Goal: Task Accomplishment & Management: Manage account settings

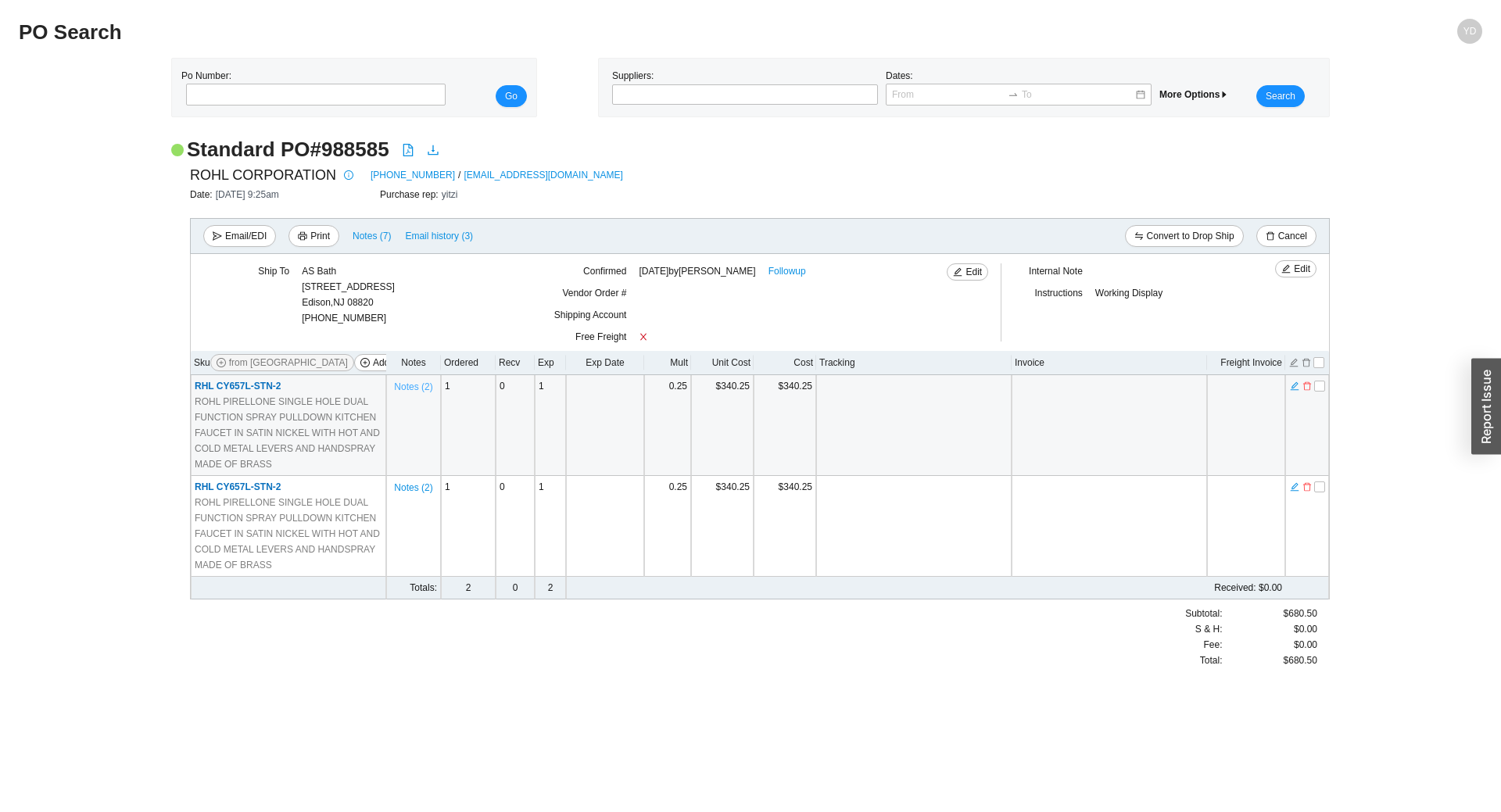
click at [417, 388] on span "Notes ( 2 )" at bounding box center [414, 387] width 39 height 16
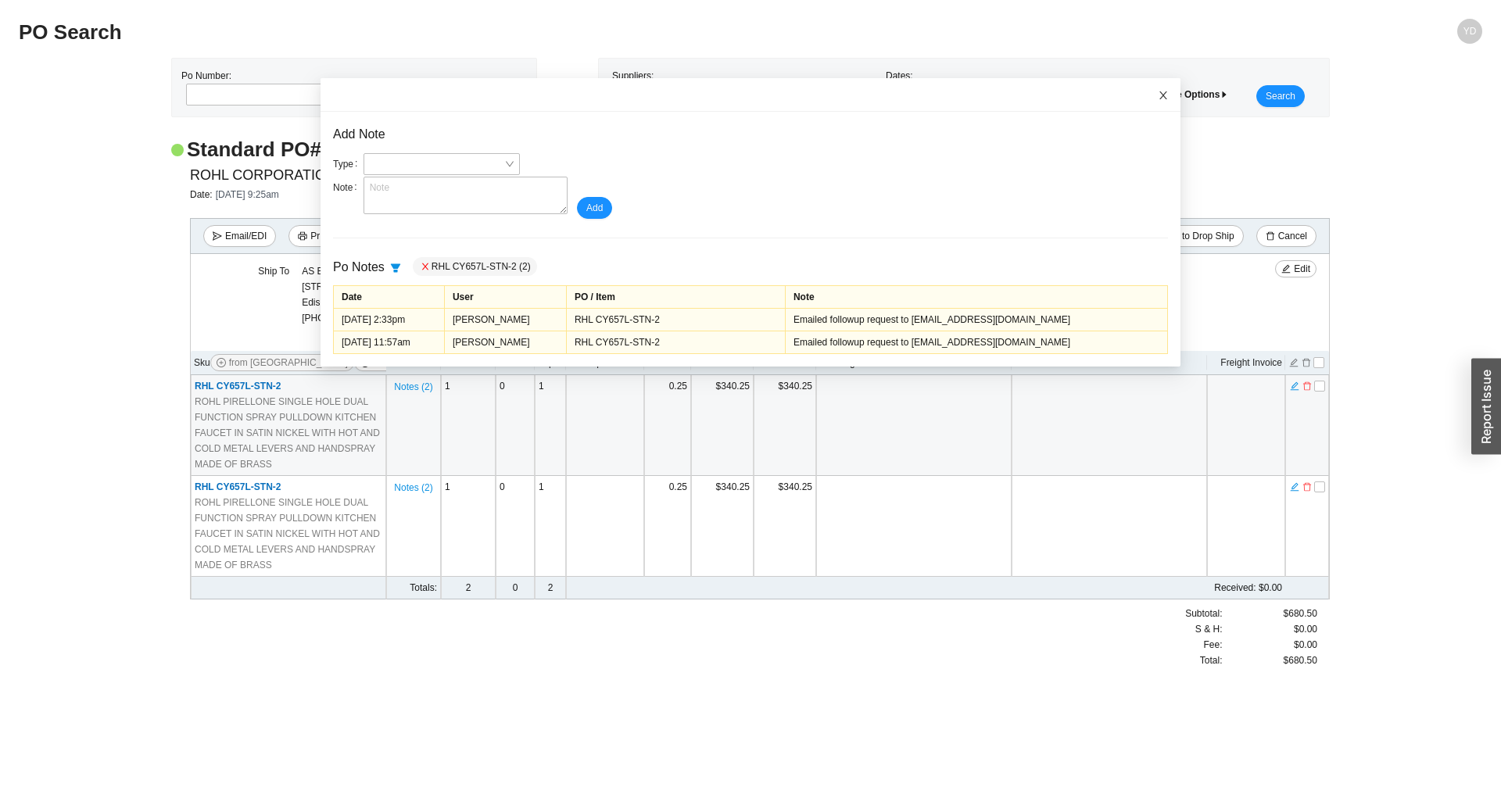
click at [1160, 95] on icon "close" at bounding box center [1163, 95] width 8 height 8
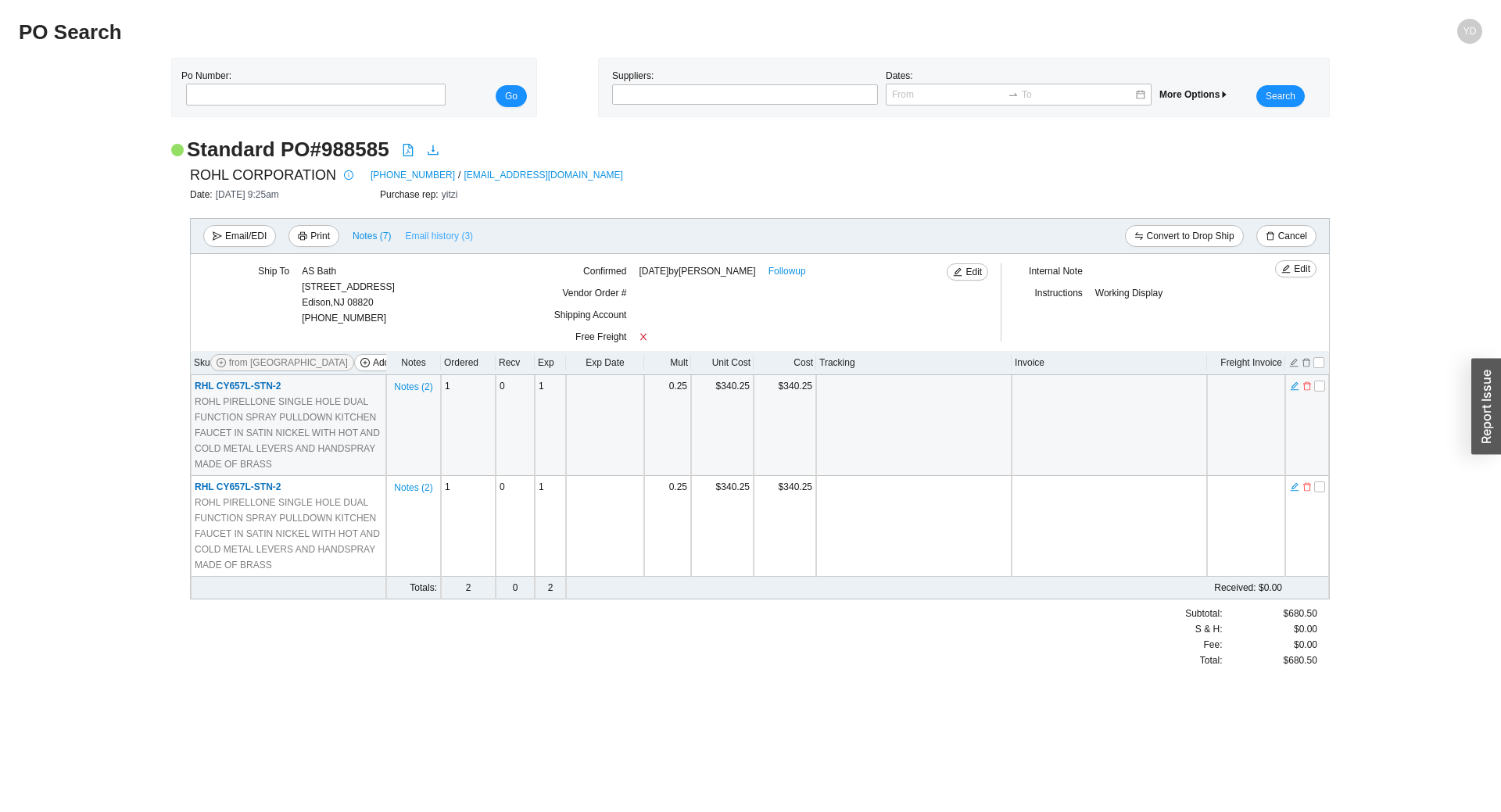
click at [420, 235] on span "Email history (3)" at bounding box center [439, 236] width 68 height 16
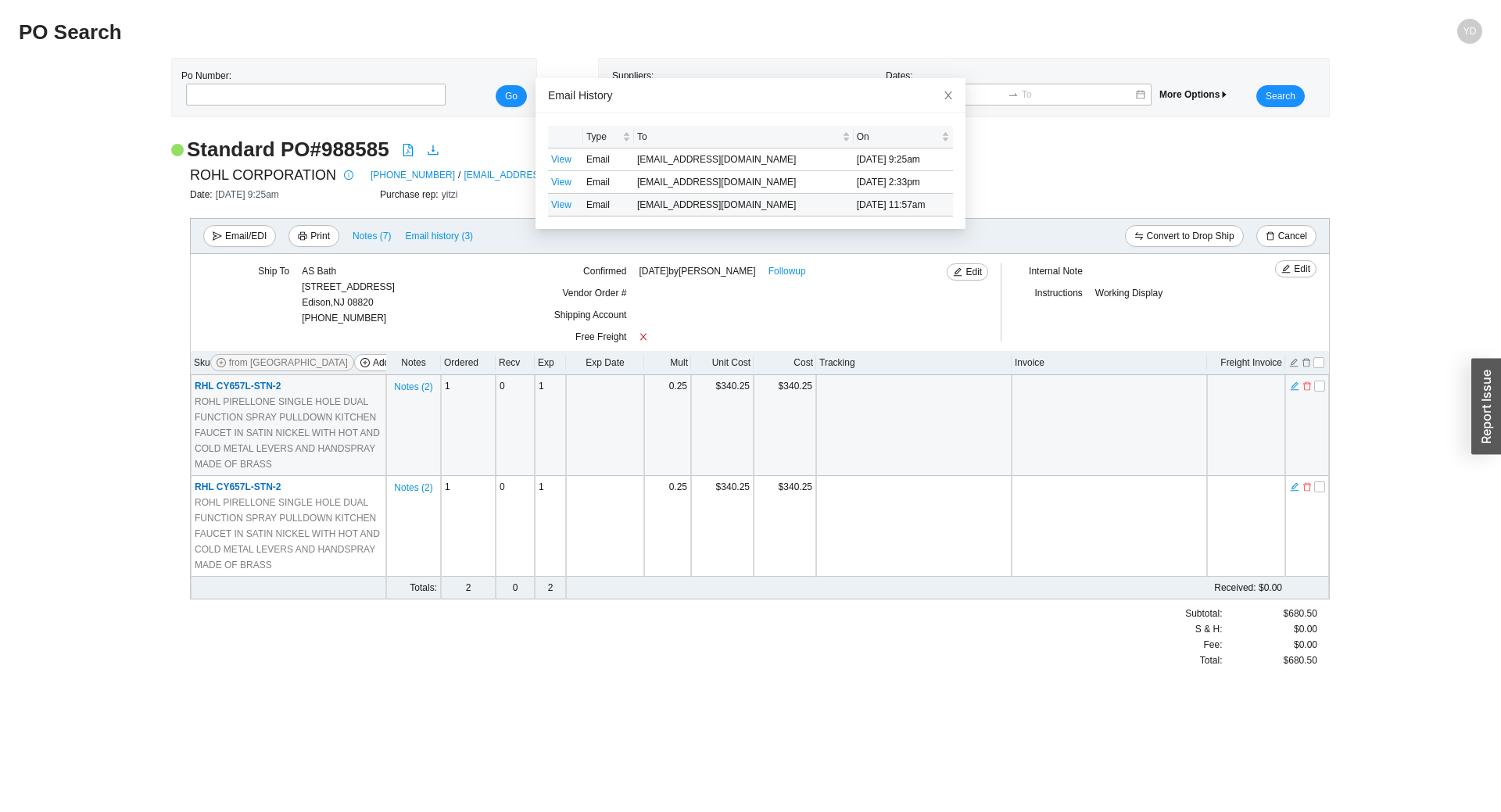
click at [553, 211] on td "View" at bounding box center [566, 205] width 35 height 23
click at [557, 206] on link "View" at bounding box center [562, 204] width 20 height 11
click at [943, 92] on icon "close" at bounding box center [948, 95] width 11 height 11
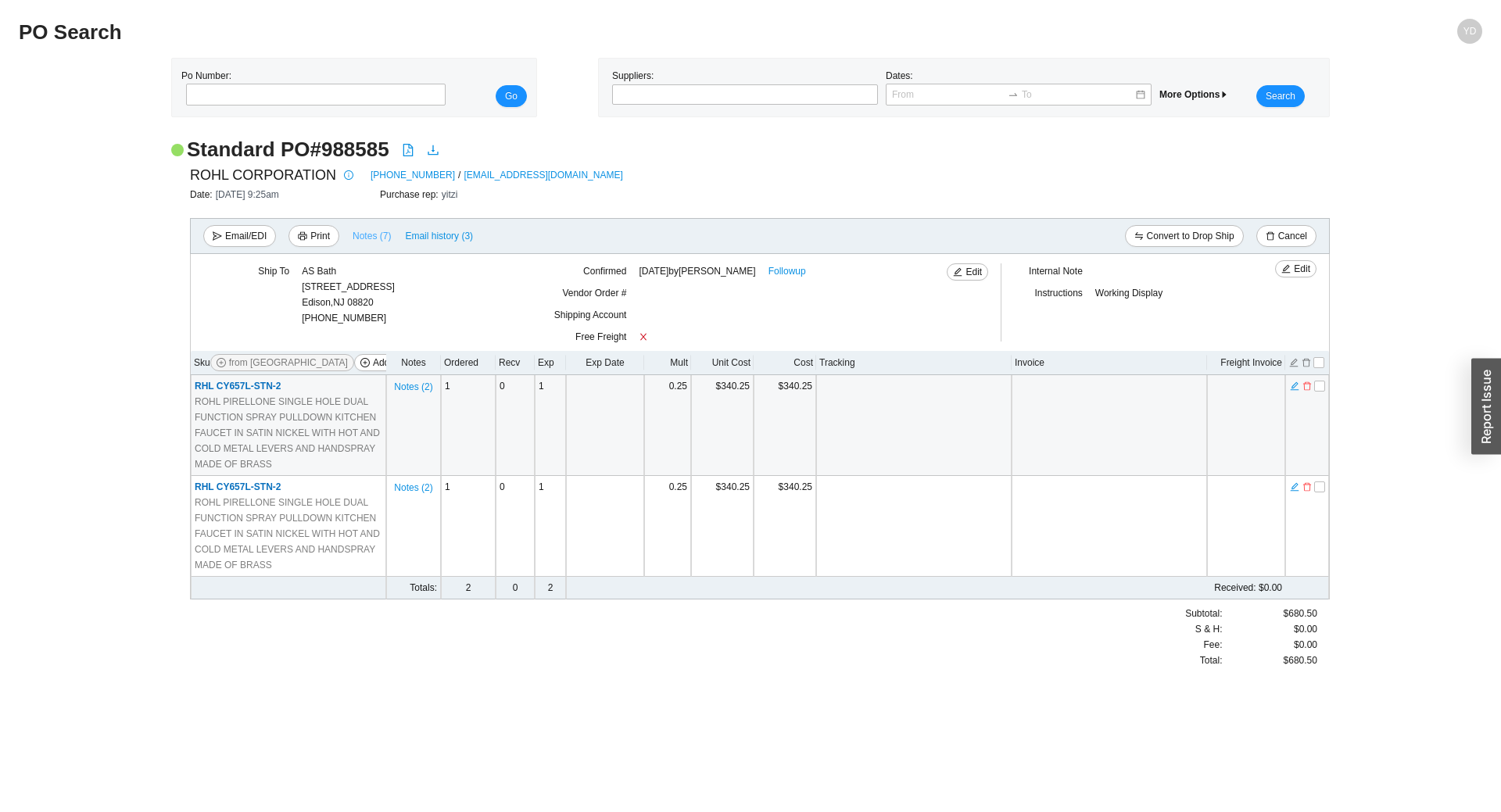
click at [374, 238] on span "Notes ( 7 )" at bounding box center [372, 236] width 39 height 16
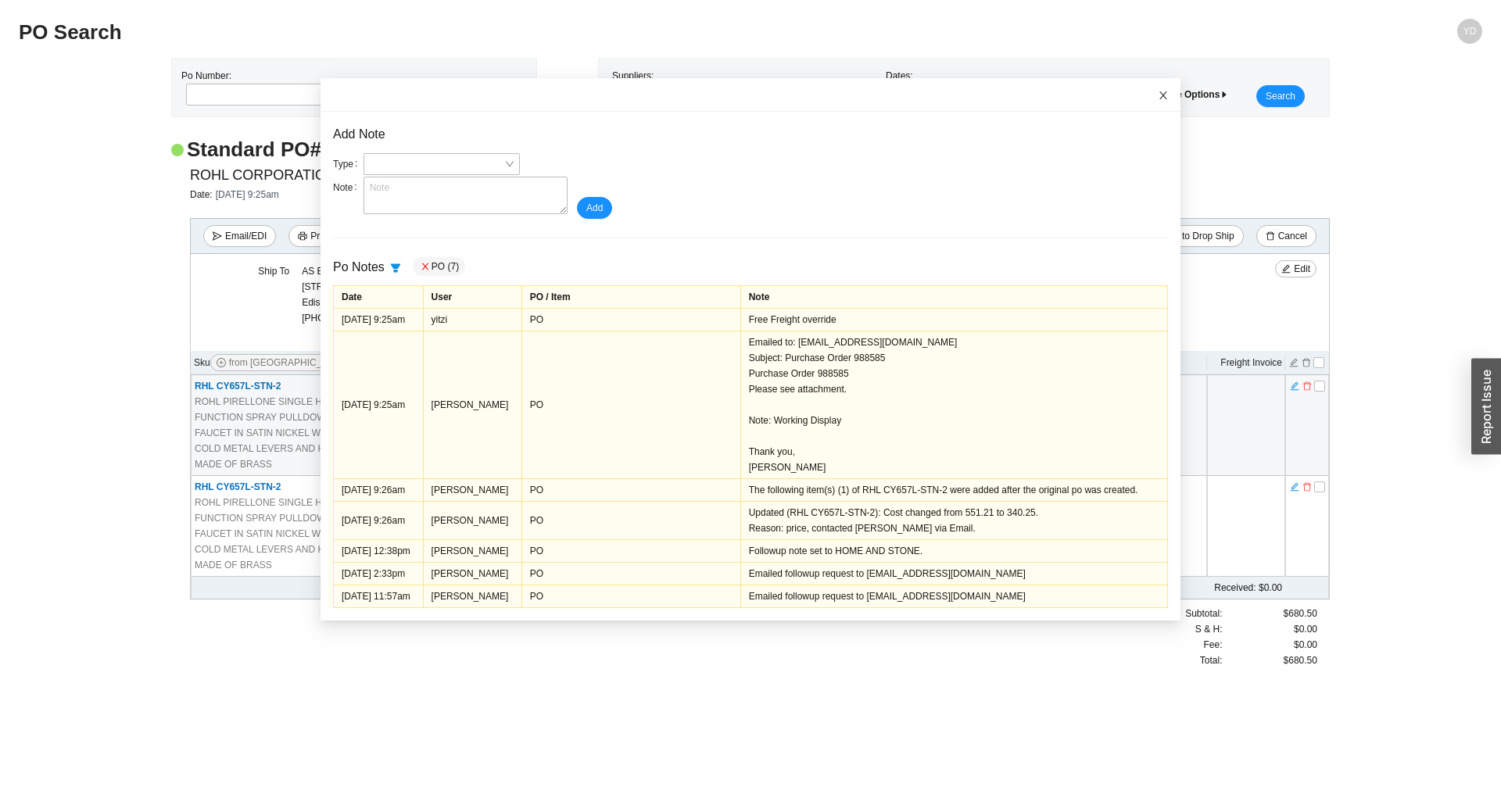
click at [1158, 98] on icon "close" at bounding box center [1163, 95] width 11 height 11
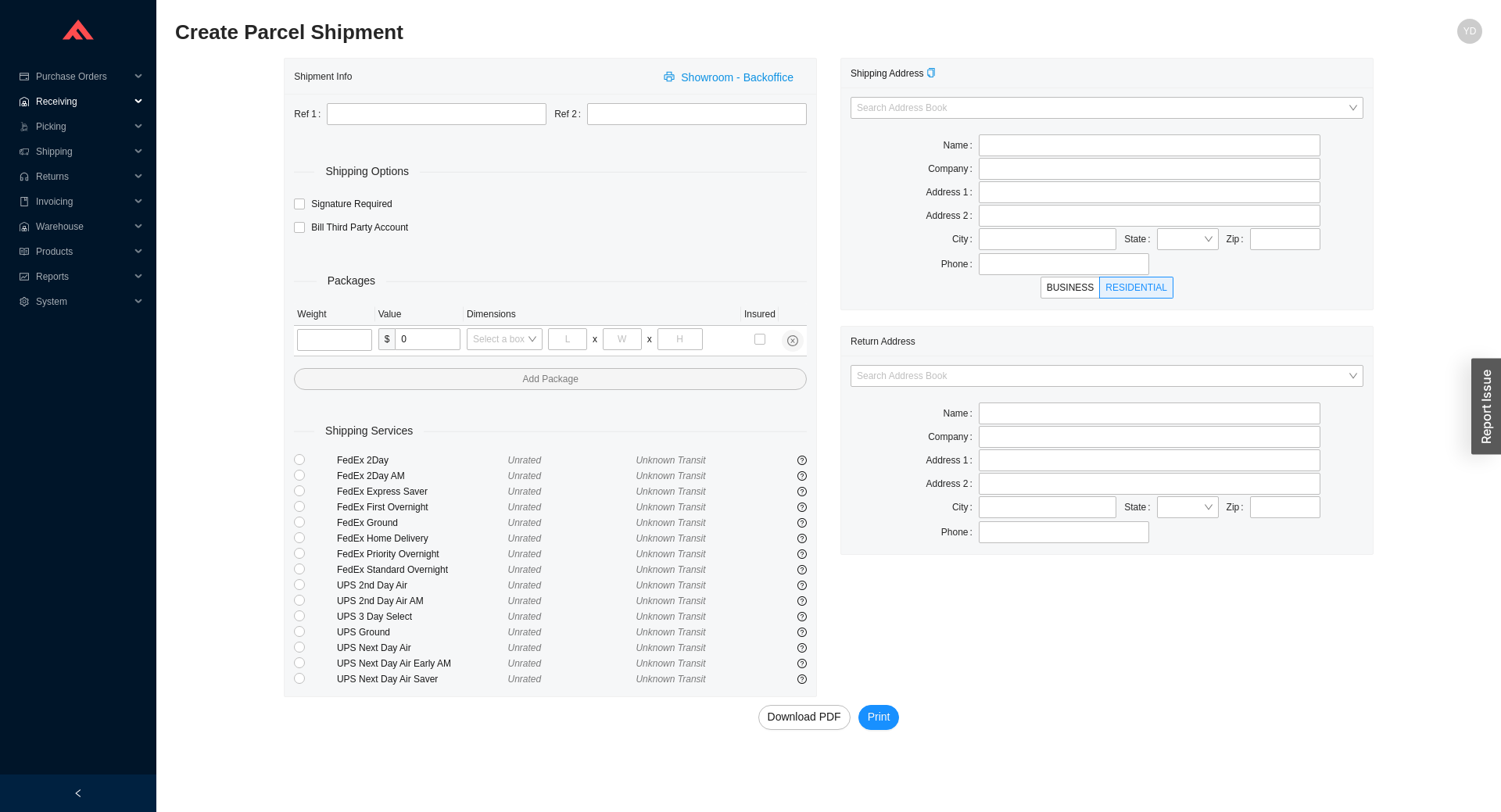
click at [61, 103] on span "Receiving" at bounding box center [83, 102] width 94 height 25
click at [95, 151] on link "Confirm Receiving" at bounding box center [76, 151] width 77 height 11
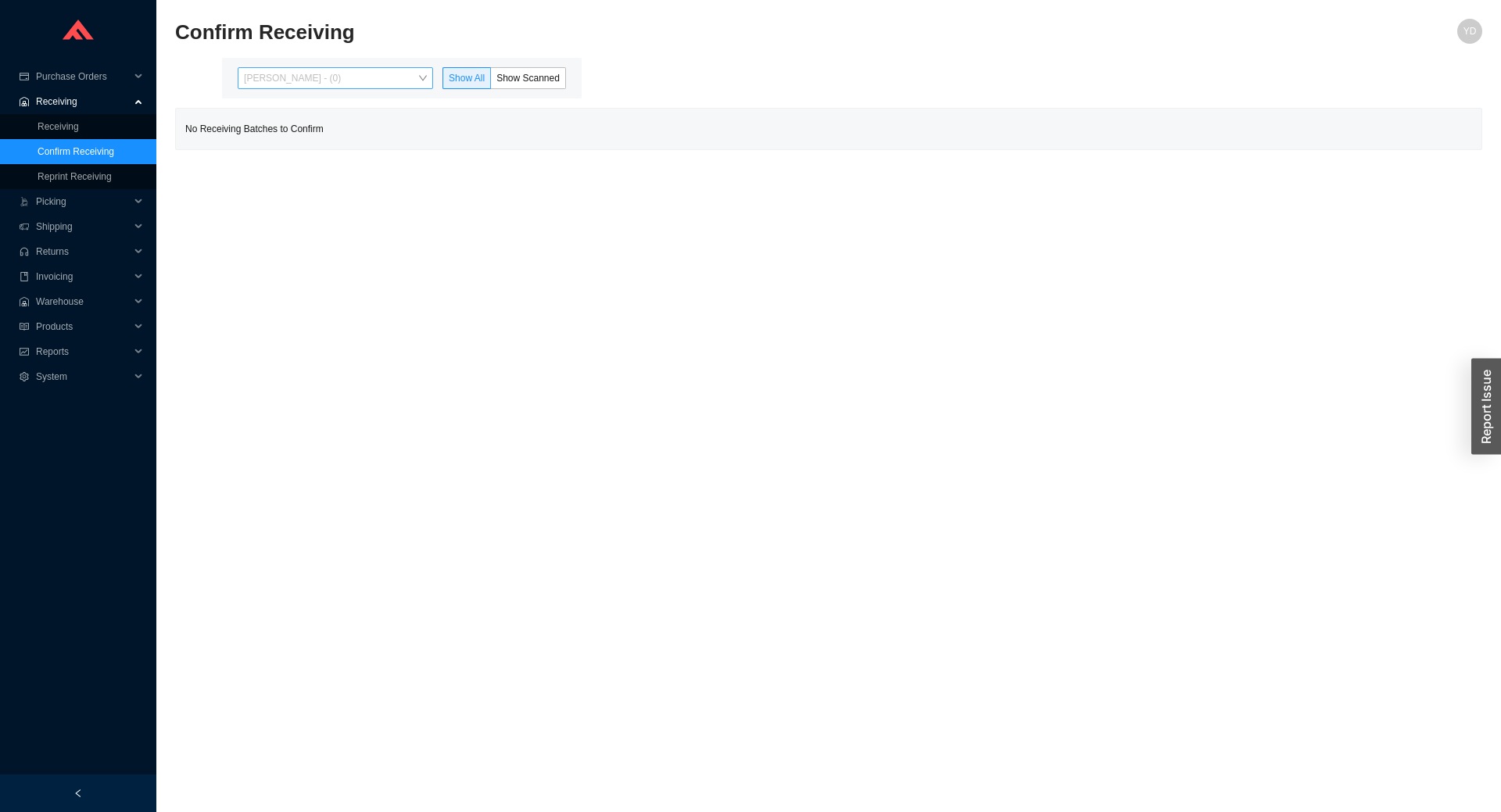
click at [404, 73] on span "[PERSON_NAME] - (0)" at bounding box center [336, 78] width 183 height 20
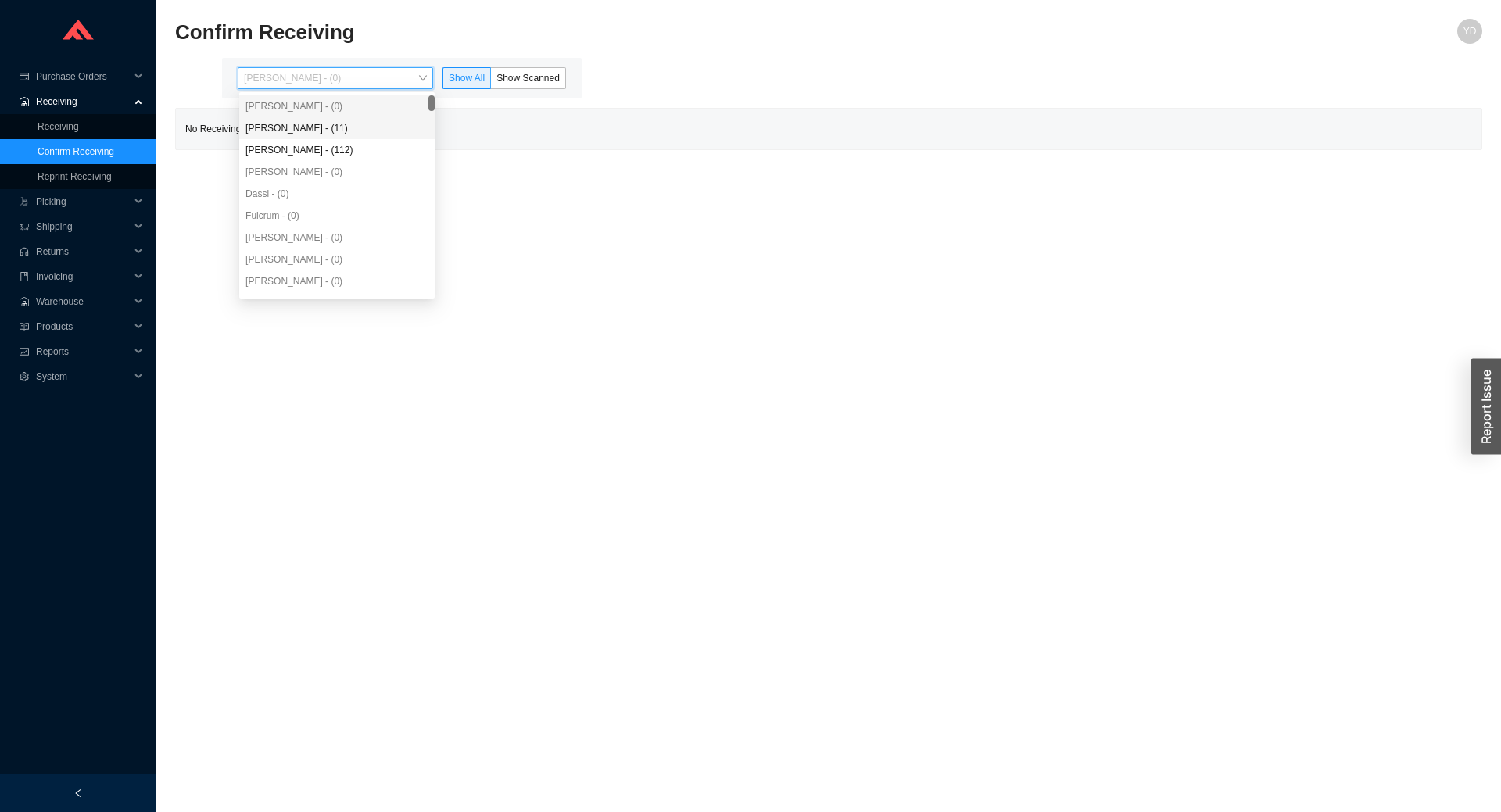
click at [369, 131] on div "[PERSON_NAME] - (11)" at bounding box center [337, 128] width 183 height 14
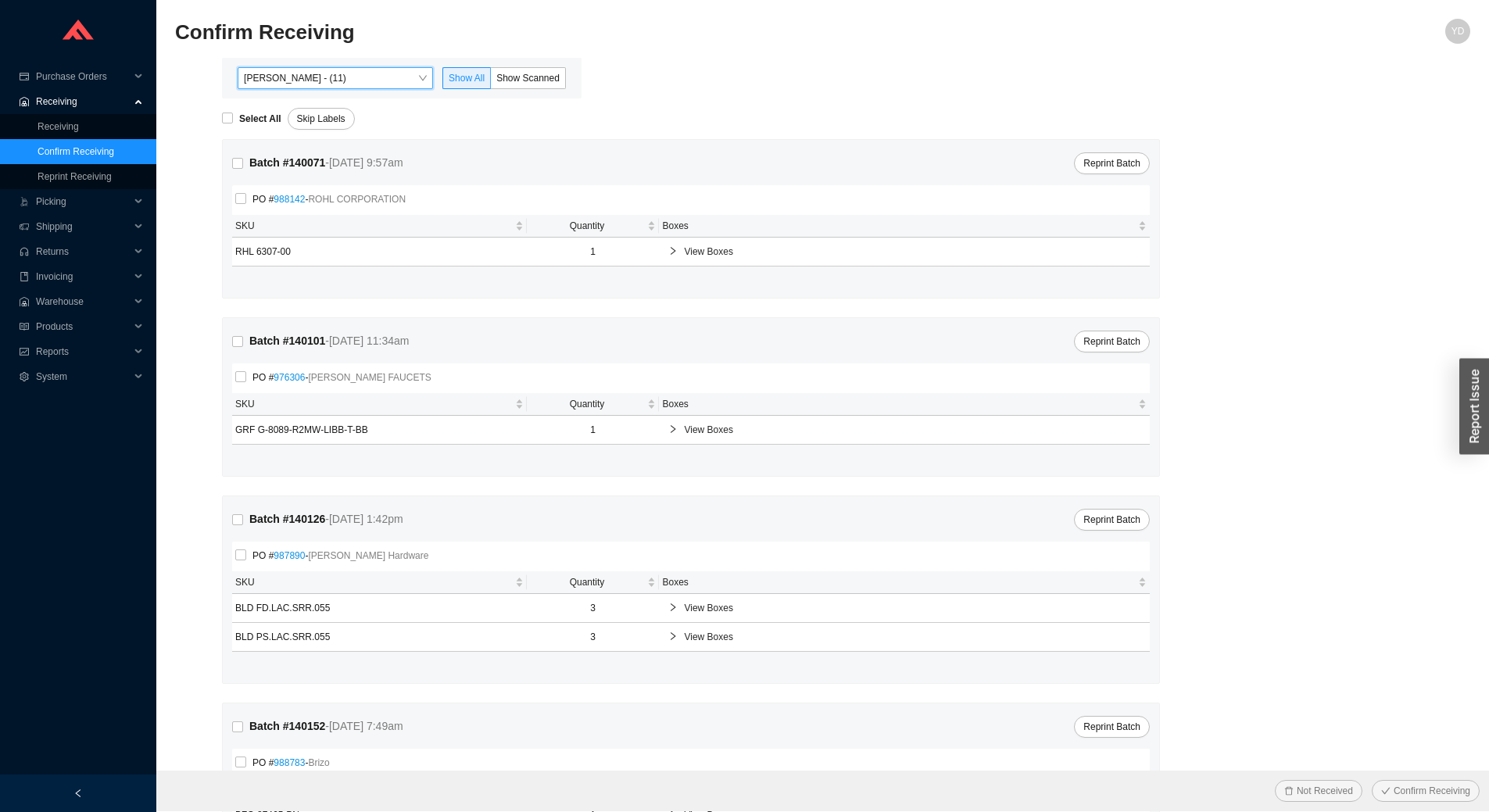
click at [381, 74] on span "[PERSON_NAME] - (11)" at bounding box center [335, 78] width 183 height 20
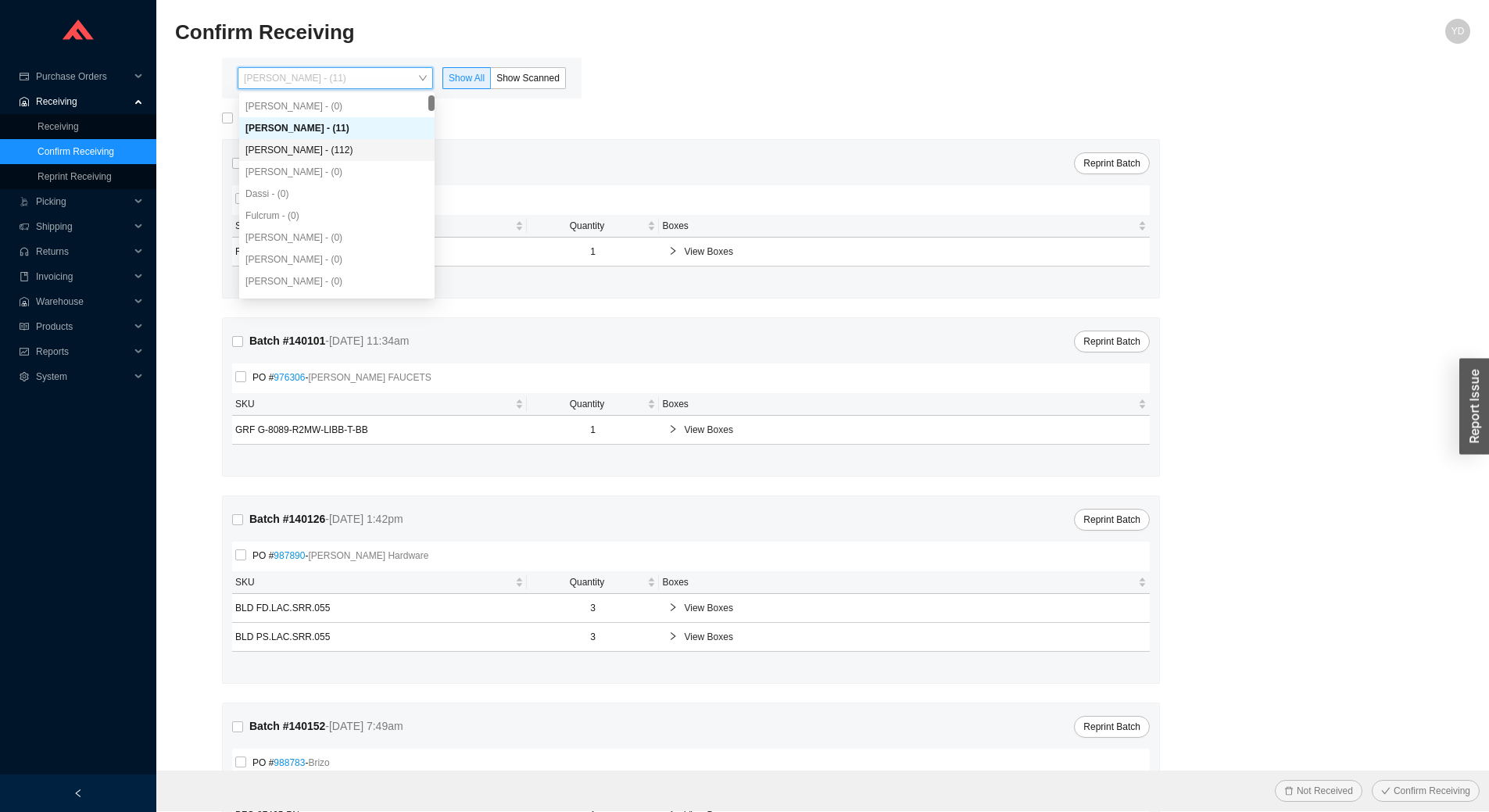
click at [373, 150] on div "[PERSON_NAME] - (112)" at bounding box center [337, 150] width 183 height 14
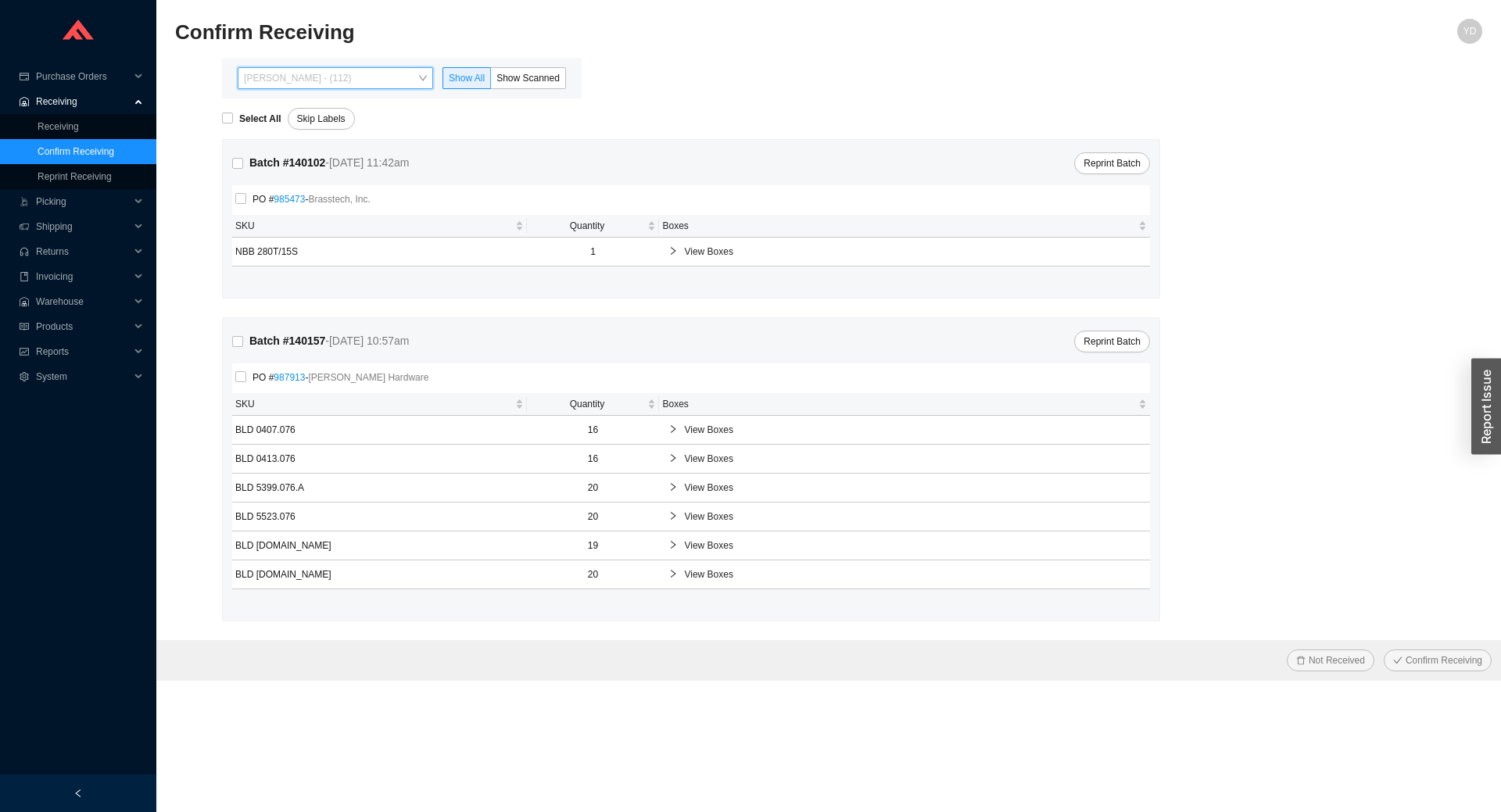
click at [365, 82] on span "[PERSON_NAME] - (112)" at bounding box center [336, 78] width 183 height 20
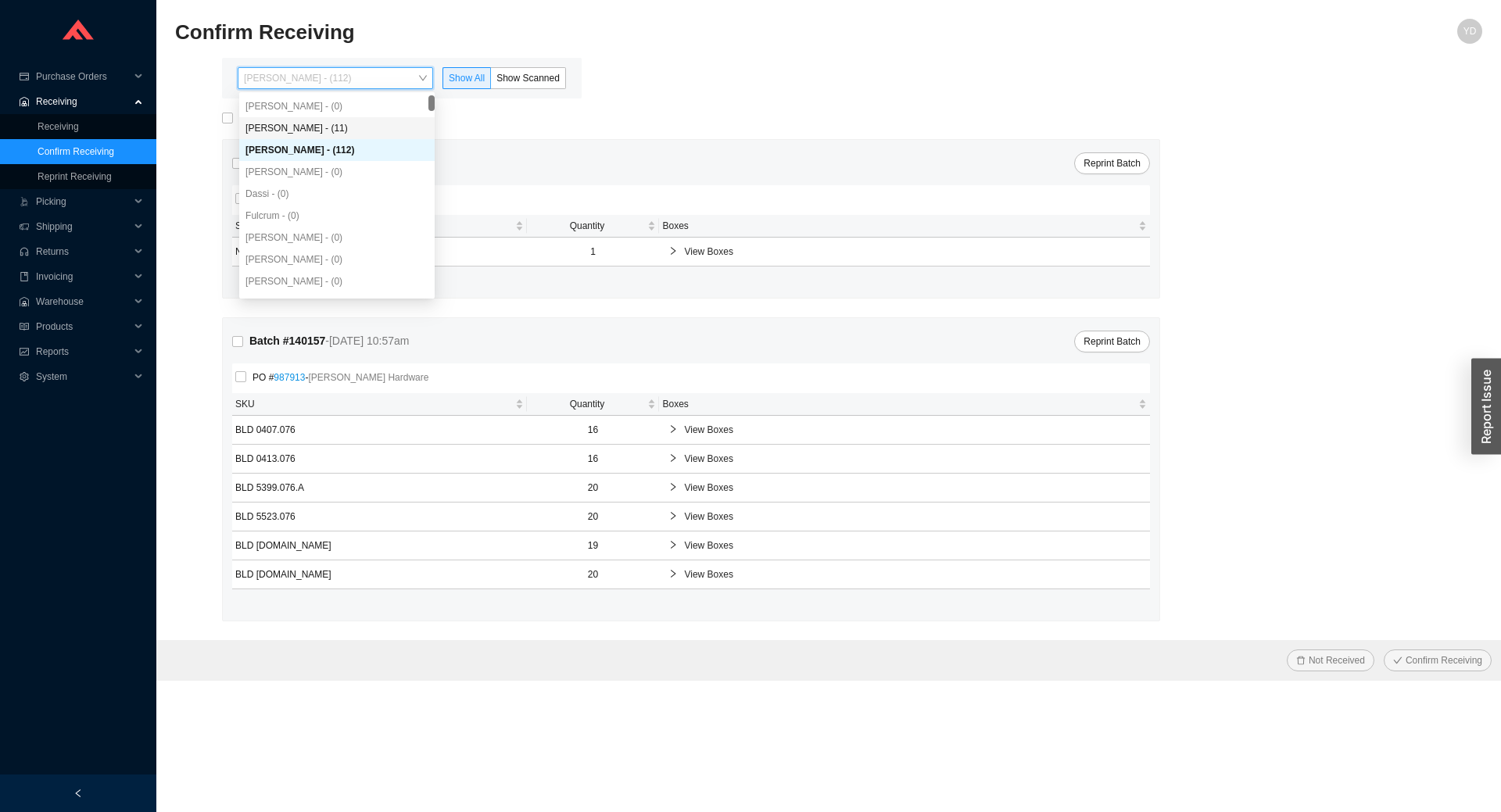
click at [342, 128] on div "[PERSON_NAME] - (11)" at bounding box center [337, 128] width 183 height 14
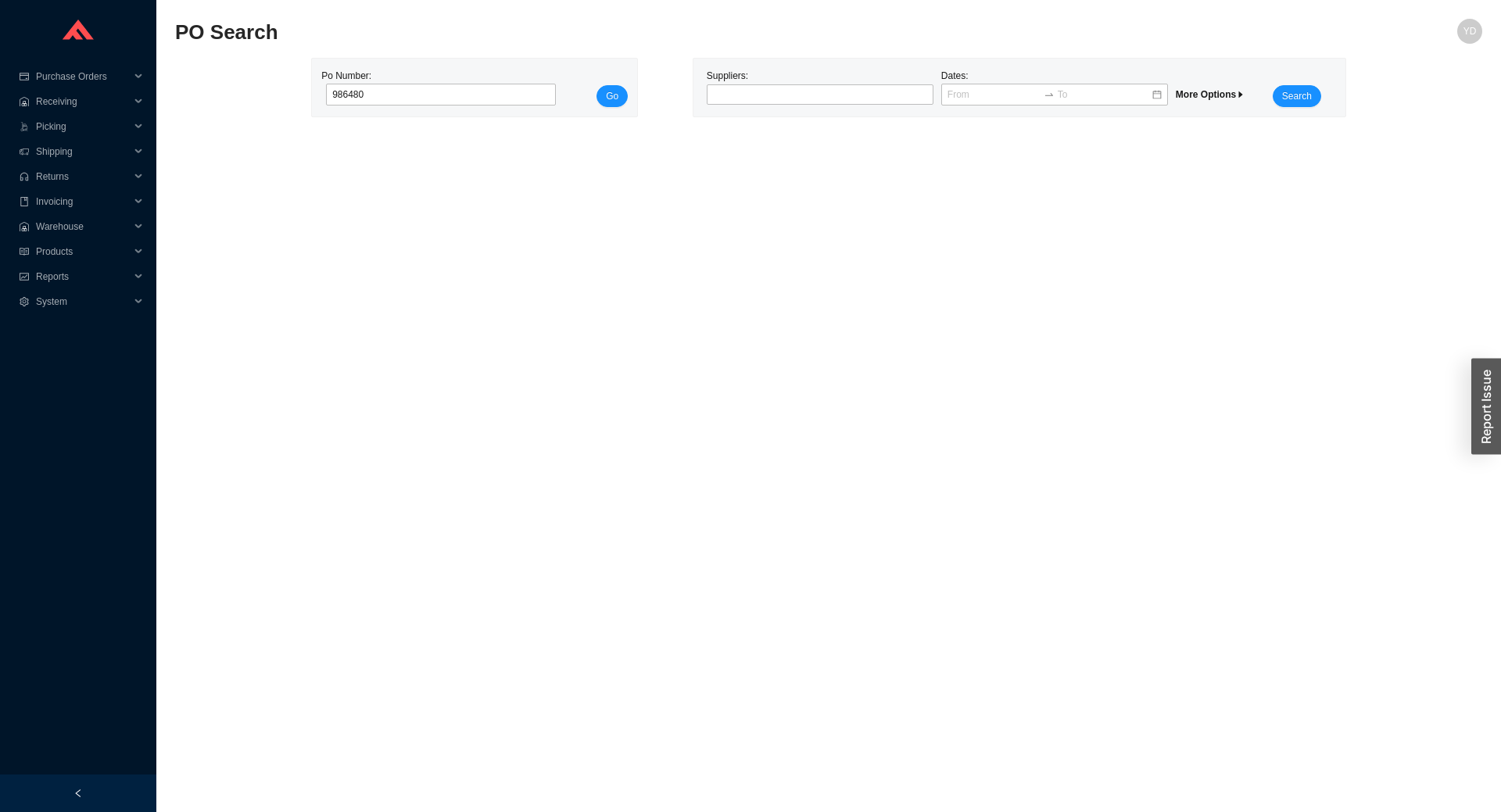
type input "986480"
click at [596, 85] on button "Go" at bounding box center [611, 96] width 31 height 22
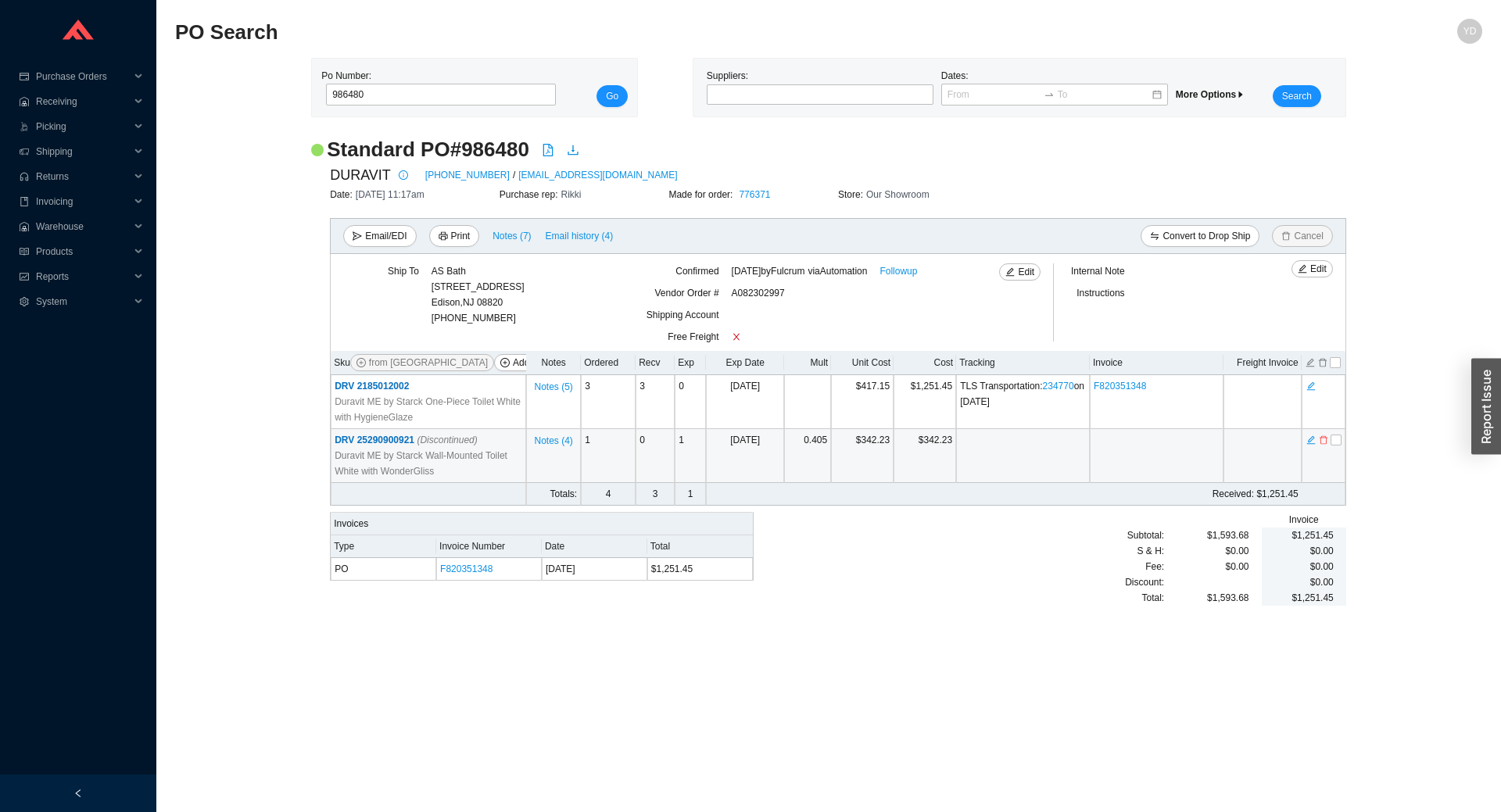
click at [380, 440] on span "DRV 25290900921 (Discontinued)" at bounding box center [406, 440] width 143 height 11
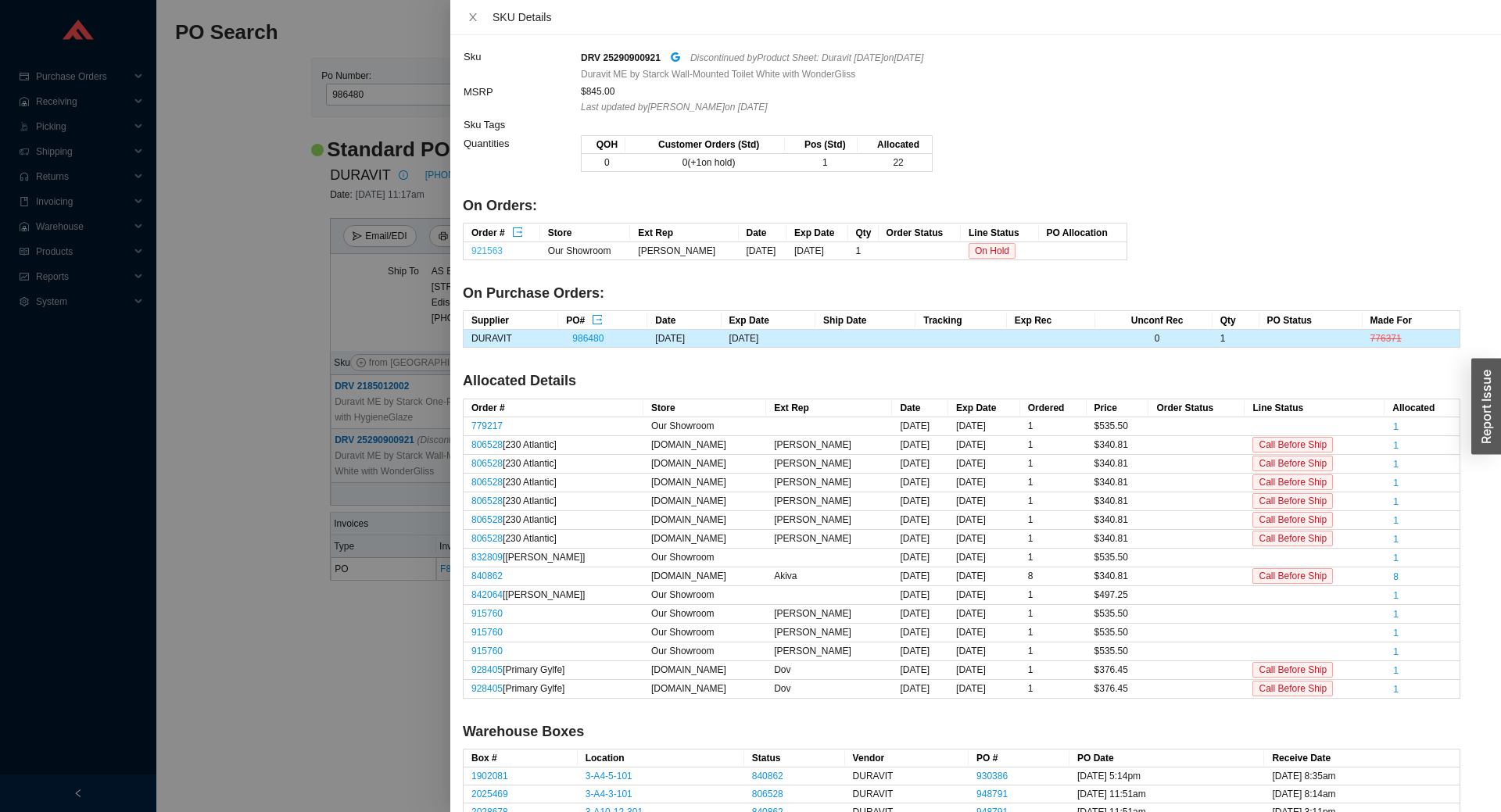
click at [494, 251] on link "921563" at bounding box center [487, 250] width 31 height 11
drag, startPoint x: 82, startPoint y: 365, endPoint x: 104, endPoint y: 357, distance: 23.4
click at [84, 363] on div at bounding box center [750, 406] width 1501 height 812
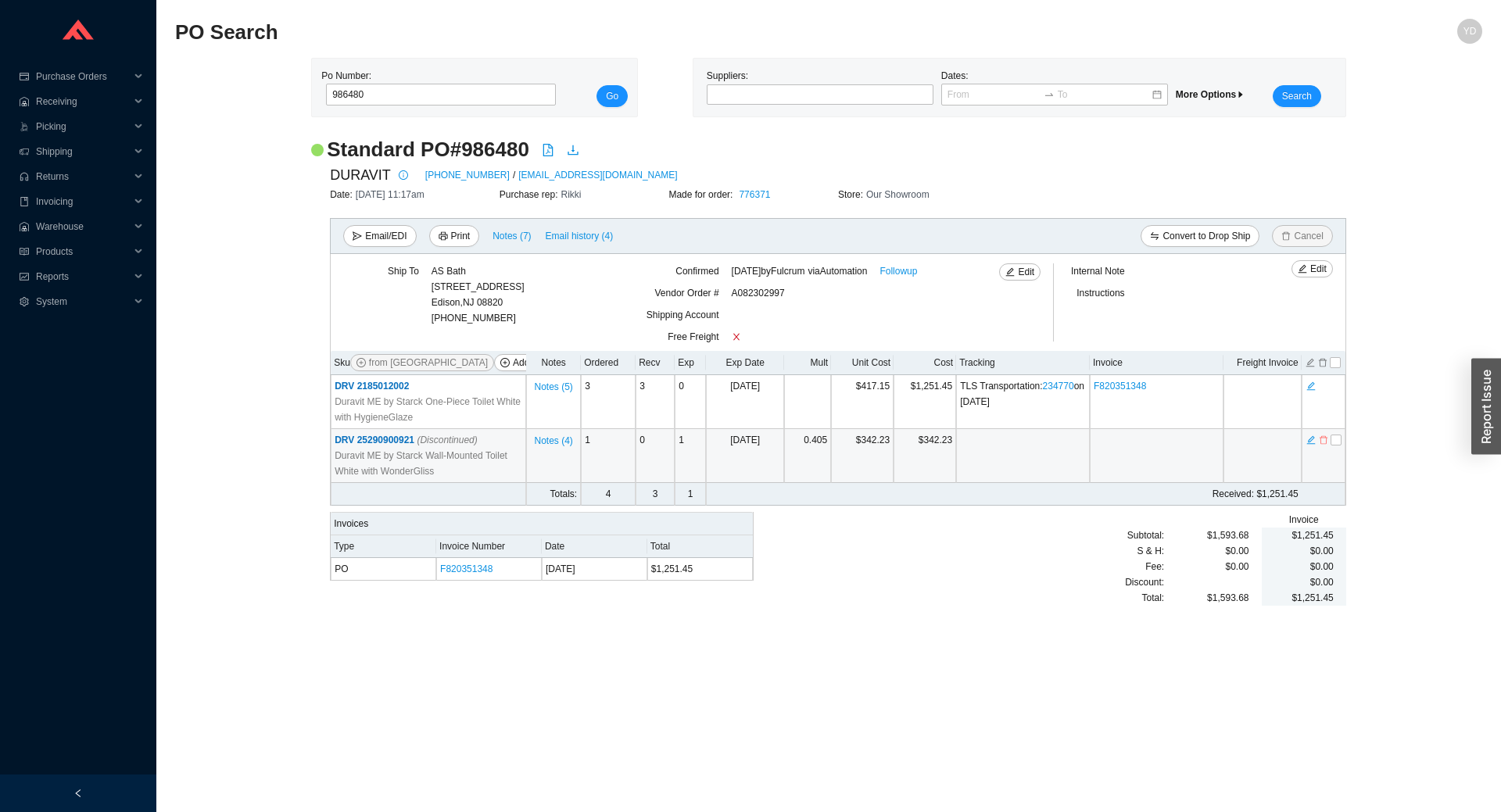
click at [1323, 444] on icon "delete" at bounding box center [1324, 440] width 9 height 11
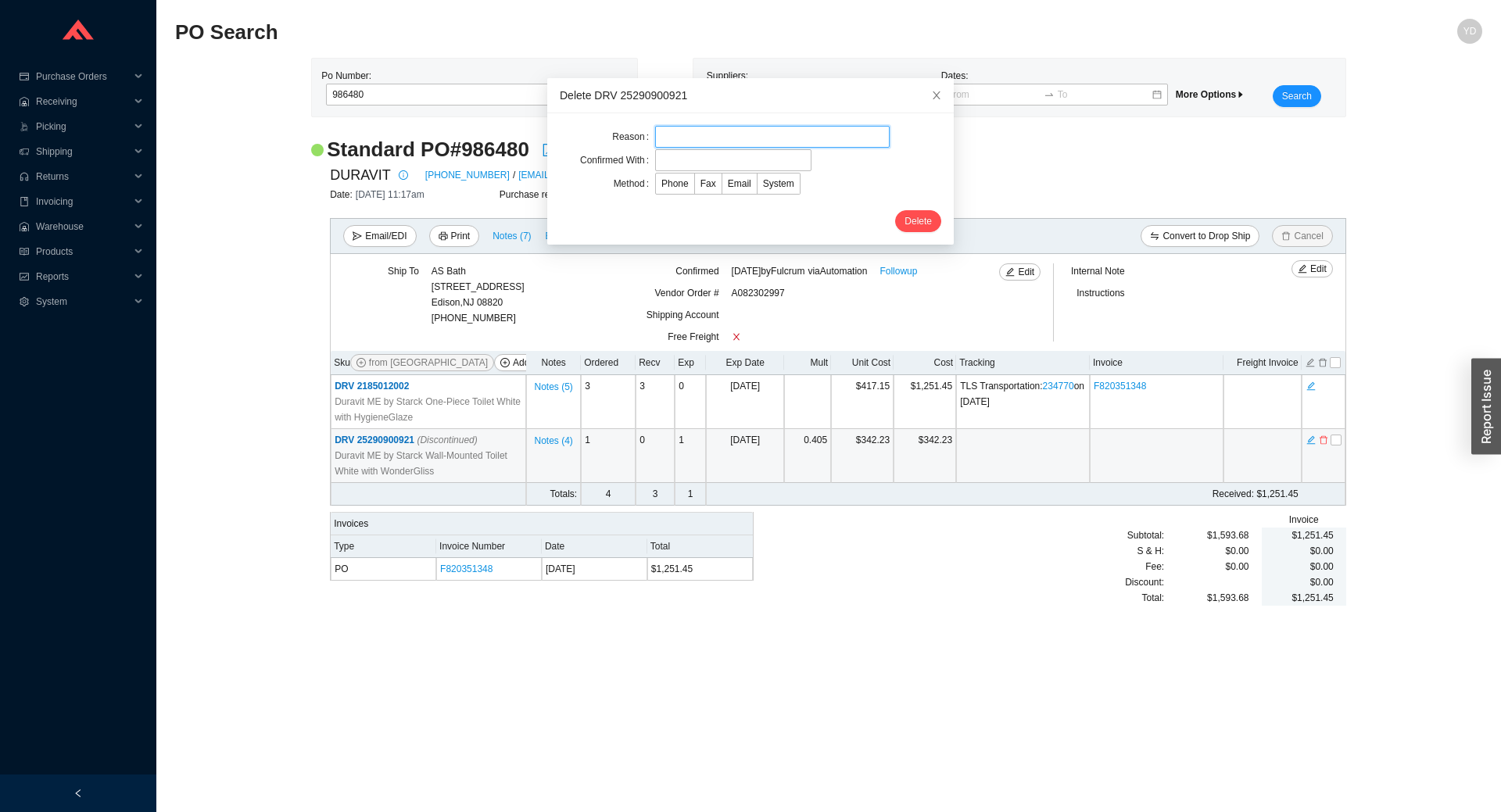
click at [771, 128] on input "text" at bounding box center [772, 137] width 235 height 22
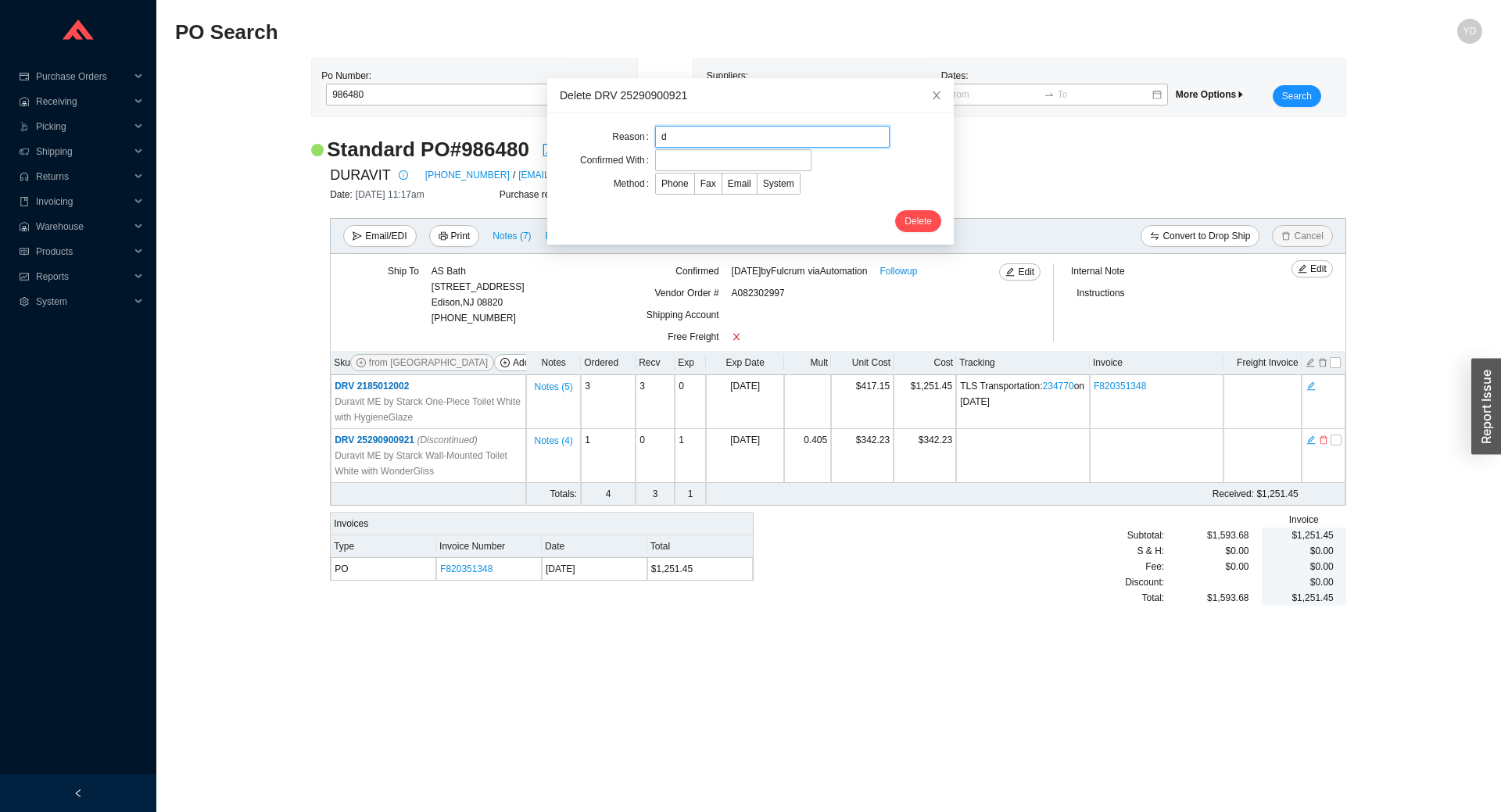
type input "discontinued"
click at [743, 156] on input "text" at bounding box center [733, 161] width 156 height 22
type input "esther"
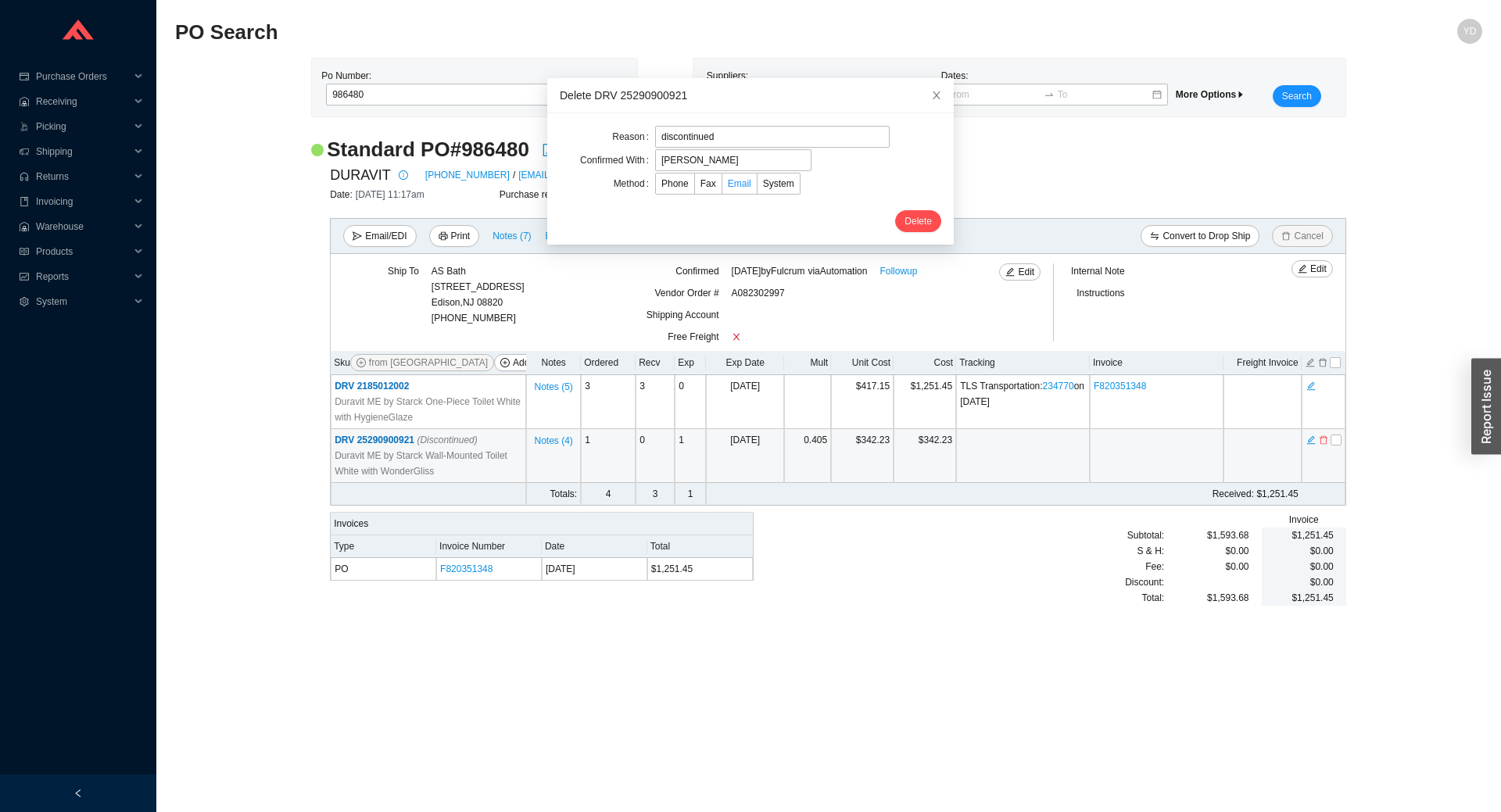
click at [730, 186] on span "Email" at bounding box center [740, 183] width 24 height 11
click at [722, 187] on input "Email" at bounding box center [722, 187] width 0 height 0
click at [905, 221] on span "Delete" at bounding box center [918, 221] width 28 height 16
